Goal: Book appointment/travel/reservation

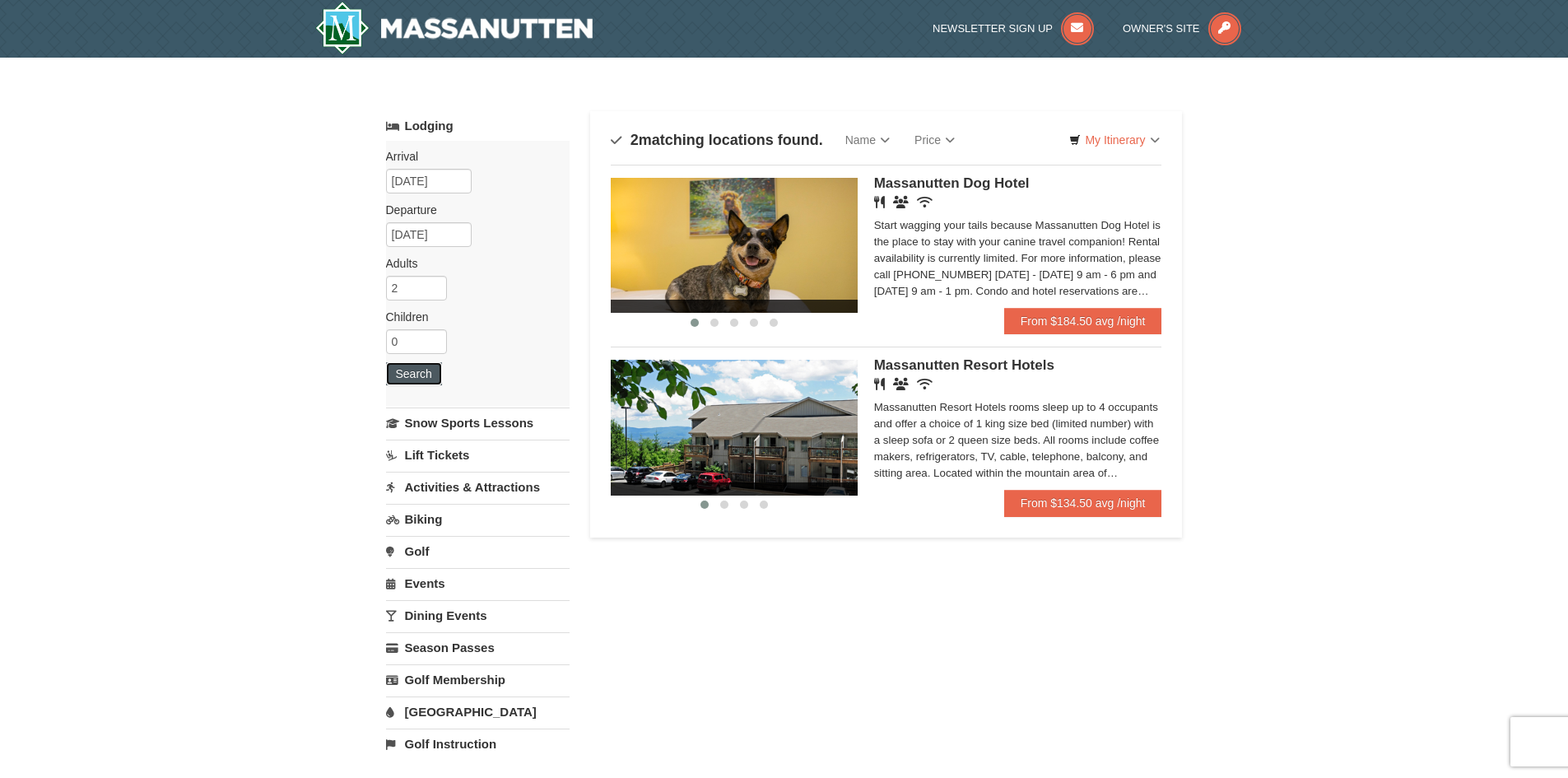
click at [402, 378] on button "Search" at bounding box center [413, 373] width 56 height 23
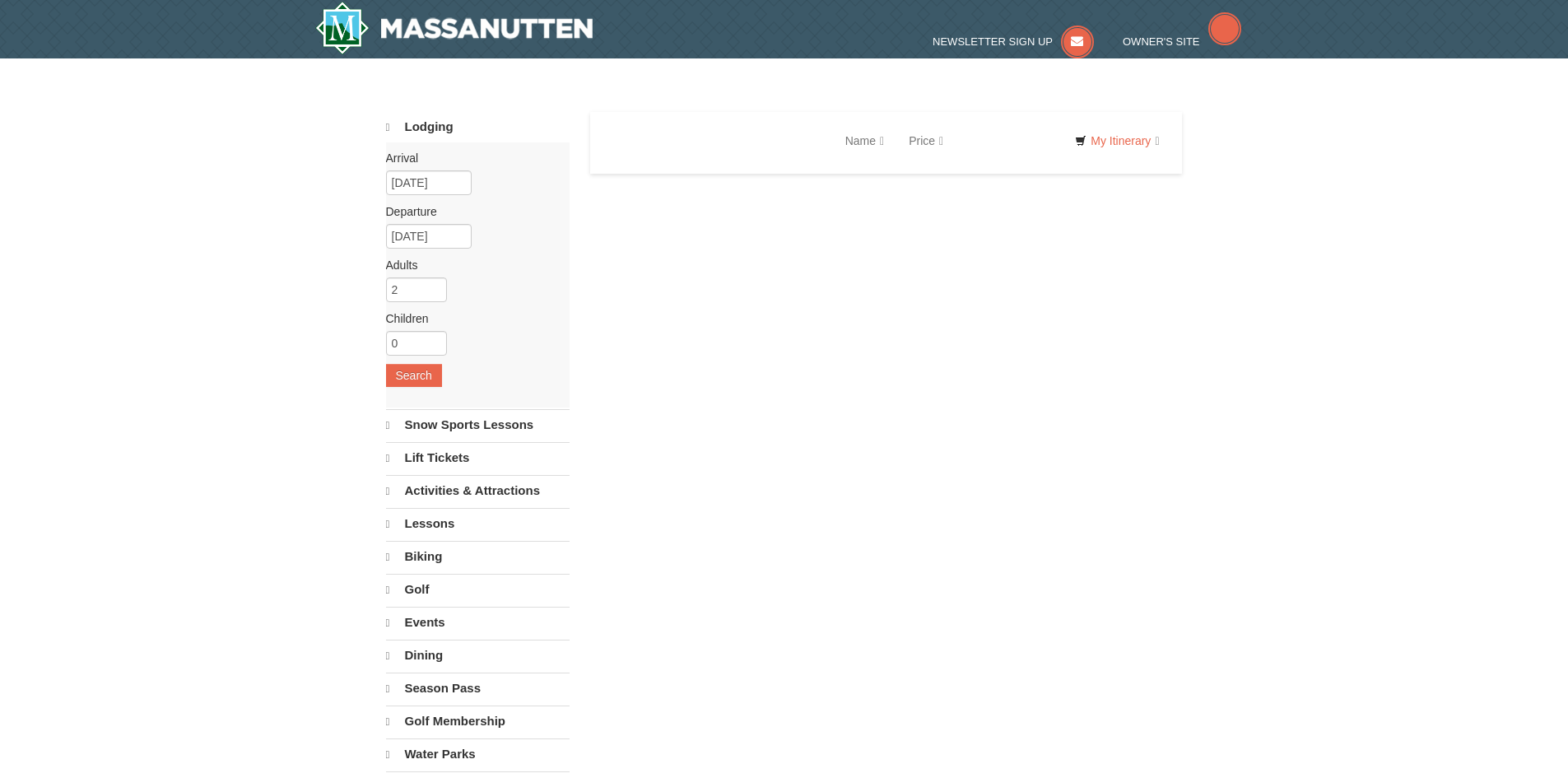
select select "9"
